Goal: Browse casually

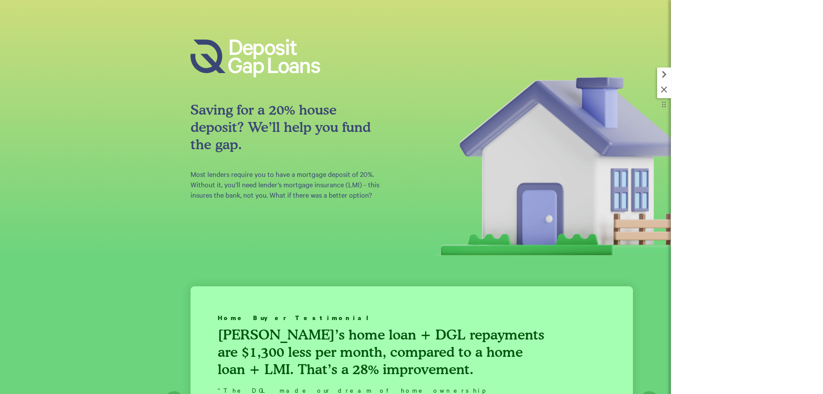
click at [659, 86] on icon at bounding box center [664, 89] width 10 height 10
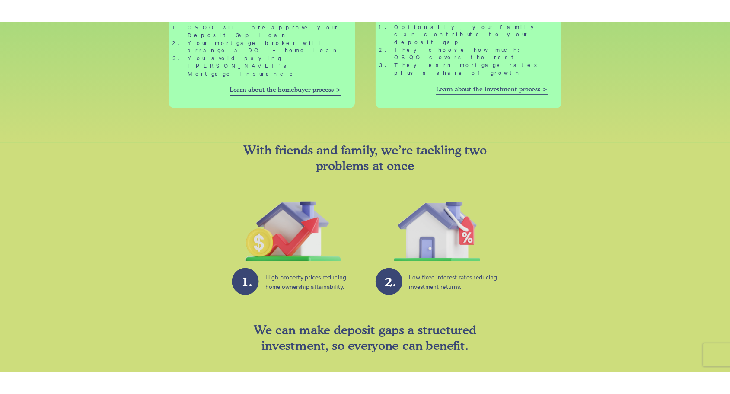
scroll to position [1040, 0]
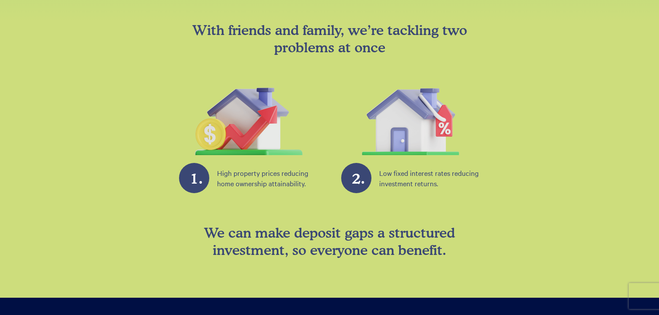
scroll to position [1119, 0]
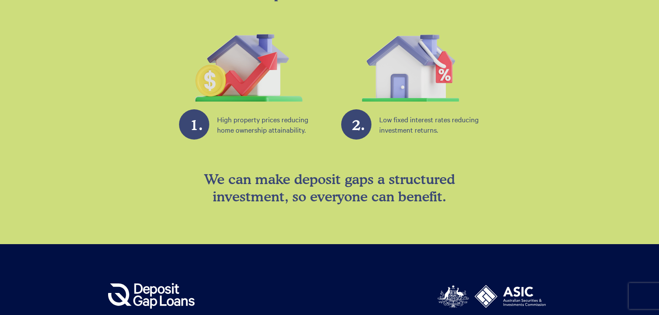
drag, startPoint x: 527, startPoint y: 262, endPoint x: 131, endPoint y: 275, distance: 396.1
copy p "Deposit Gap Loan"
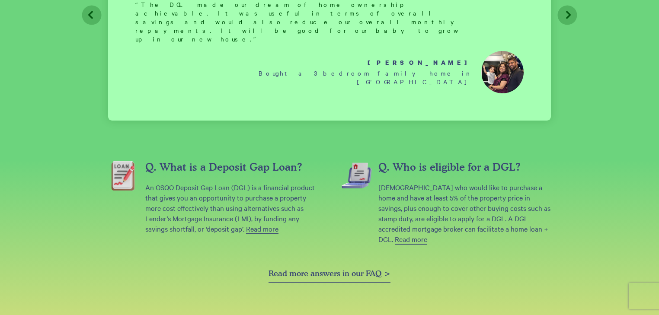
scroll to position [415, 0]
